Goal: Check status: Check status

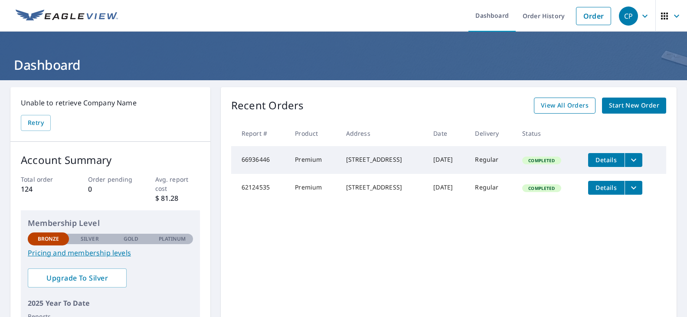
click at [565, 108] on span "View All Orders" at bounding box center [565, 105] width 48 height 11
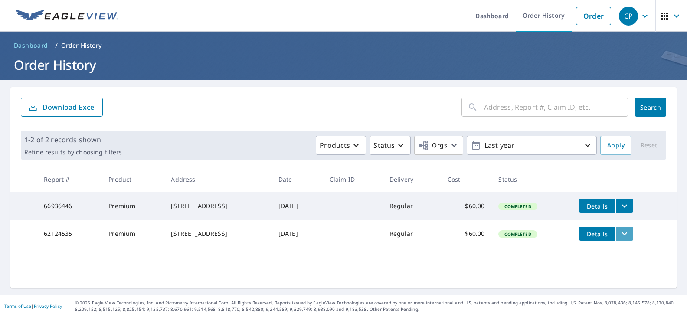
click at [626, 236] on icon "filesDropdownBtn-62124535" at bounding box center [624, 233] width 10 height 10
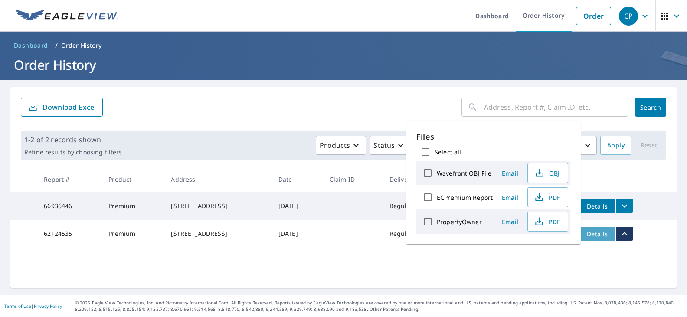
click at [602, 238] on span "Details" at bounding box center [597, 234] width 26 height 8
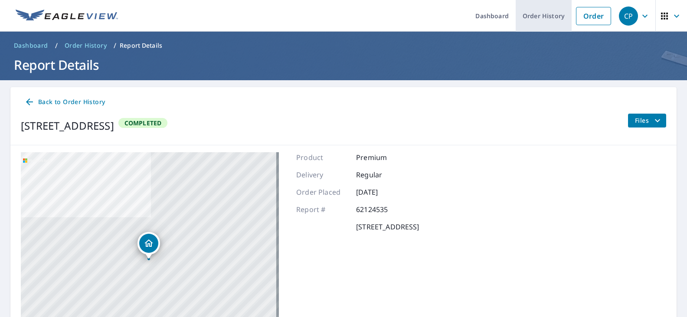
click at [539, 16] on link "Order History" at bounding box center [543, 16] width 56 height 32
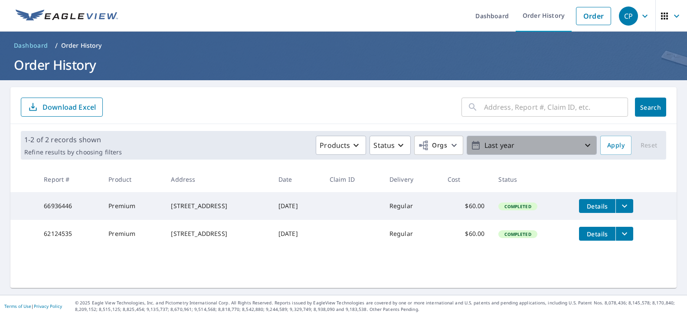
click at [582, 145] on icon "button" at bounding box center [587, 145] width 10 height 10
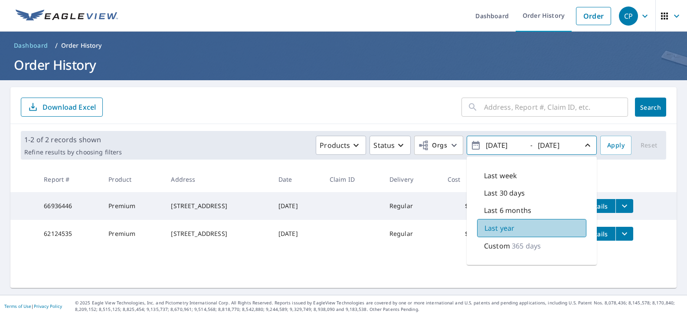
click at [489, 229] on p "Last year" at bounding box center [499, 228] width 30 height 10
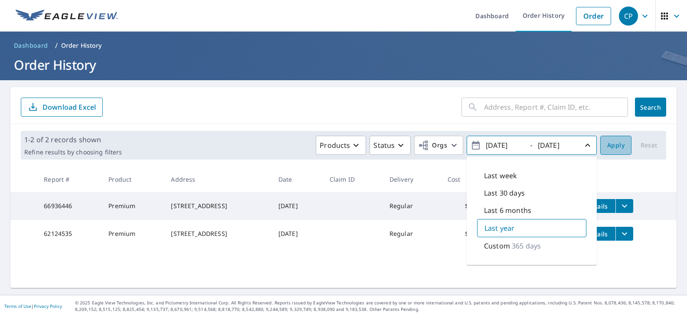
click at [608, 151] on button "Apply" at bounding box center [615, 145] width 31 height 19
